Goal: Task Accomplishment & Management: Use online tool/utility

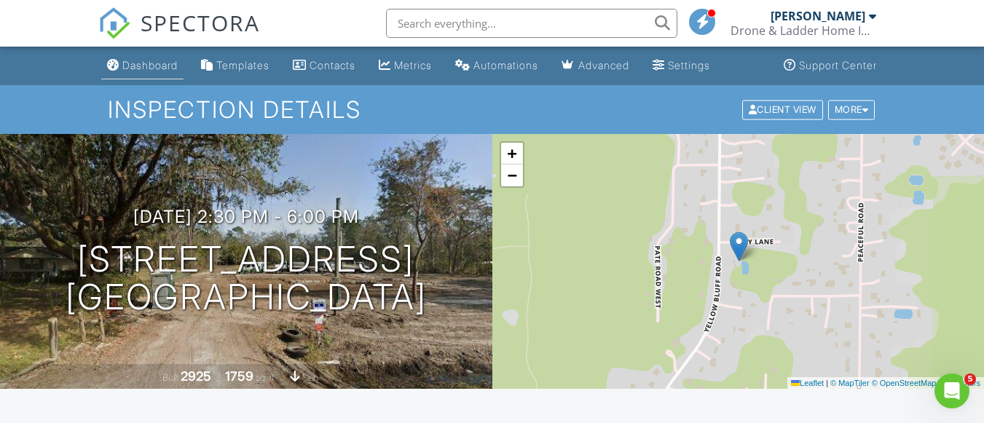
click at [140, 66] on div "Dashboard" at bounding box center [149, 65] width 55 height 12
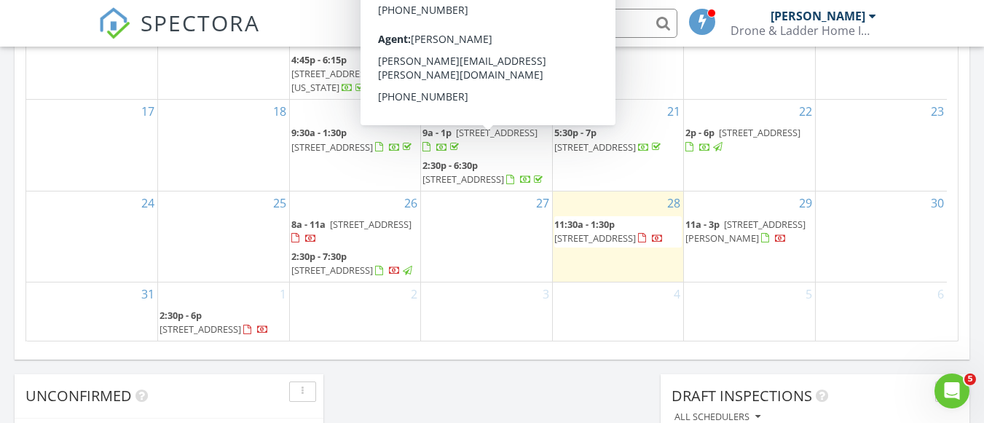
scroll to position [996, 0]
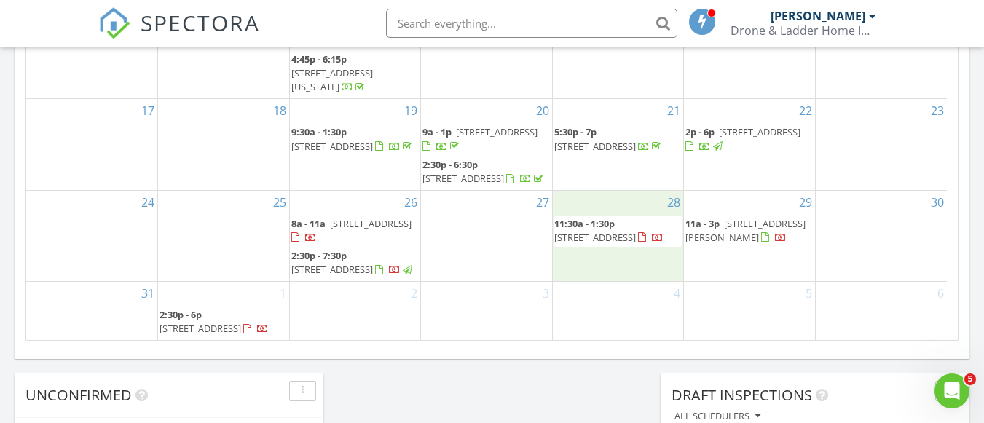
click at [601, 240] on div "28 11:30a - 1:30p 121 Newport Ln, Palm Valley 32082" at bounding box center [618, 236] width 131 height 90
click at [572, 217] on span "11:30a - 1:30p" at bounding box center [584, 223] width 60 height 13
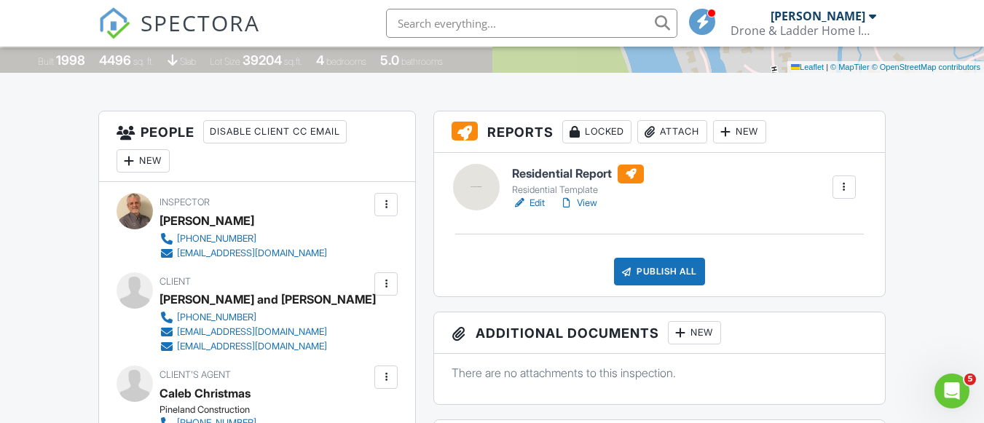
click at [531, 193] on div "Residential Template" at bounding box center [578, 190] width 132 height 12
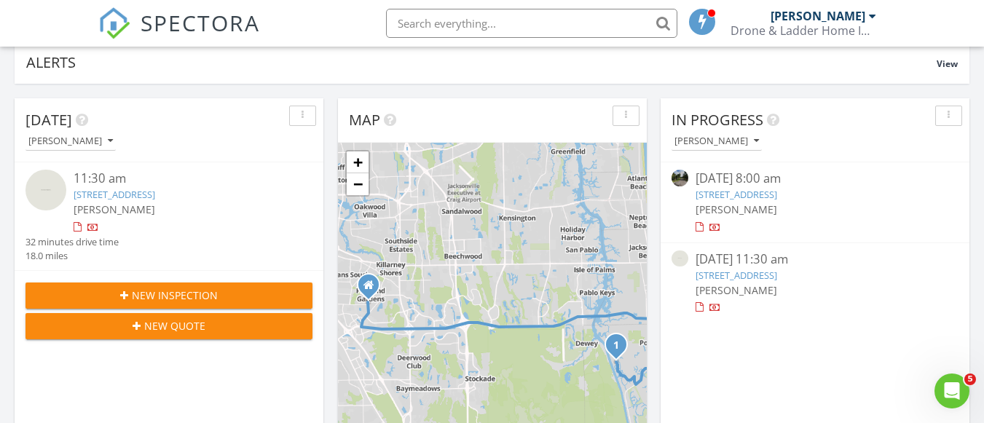
scroll to position [107, 0]
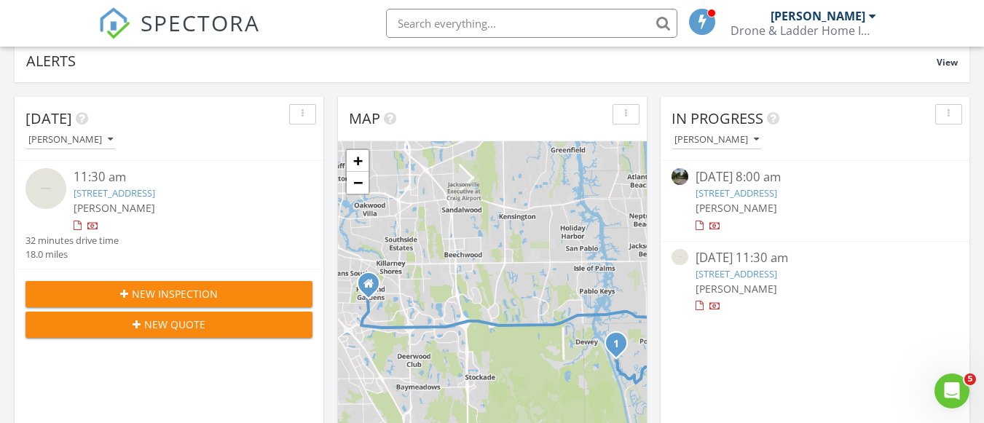
click at [148, 195] on link "121 Newport Ln, Palm Valley, FL 32082" at bounding box center [115, 192] width 82 height 13
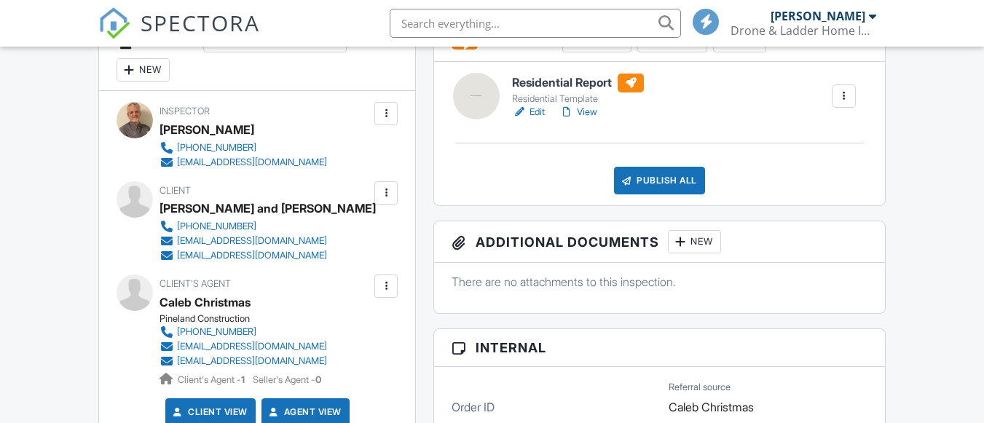
click at [530, 85] on h6 "Residential Report" at bounding box center [578, 83] width 132 height 19
